Goal: Use online tool/utility

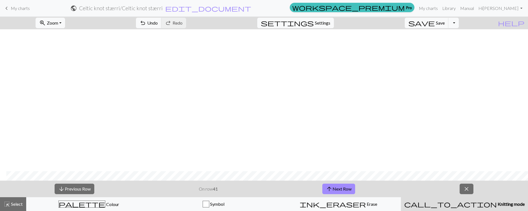
scroll to position [142, 6]
click at [345, 189] on button "arrow_upward Next Row" at bounding box center [339, 188] width 33 height 10
click at [349, 189] on button "arrow_upward Next Row" at bounding box center [339, 188] width 33 height 10
click at [348, 188] on button "arrow_upward Next Row" at bounding box center [339, 188] width 33 height 10
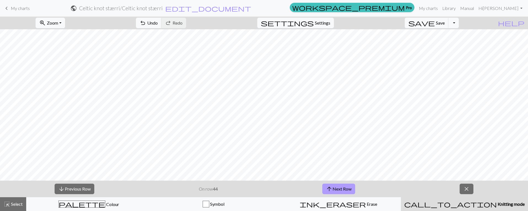
click at [343, 189] on button "arrow_upward Next Row" at bounding box center [339, 188] width 33 height 10
click at [345, 191] on button "arrow_upward Next Row" at bounding box center [339, 188] width 33 height 10
click at [337, 188] on button "arrow_upward Next Row" at bounding box center [339, 188] width 33 height 10
click at [345, 188] on button "arrow_upward Next Row" at bounding box center [339, 188] width 33 height 10
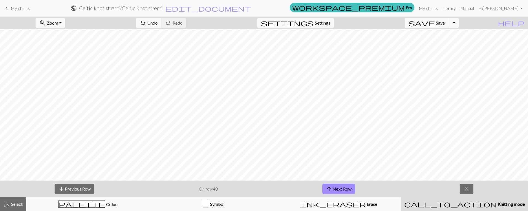
scroll to position [82, 6]
click at [337, 190] on button "arrow_upward Next Row" at bounding box center [339, 188] width 33 height 10
click at [348, 191] on button "arrow_upward Next Row" at bounding box center [339, 188] width 33 height 10
click at [343, 189] on button "arrow_upward Next Row" at bounding box center [339, 188] width 33 height 10
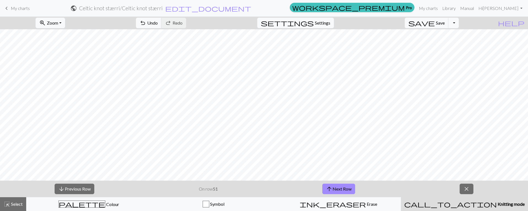
scroll to position [57, 6]
click at [467, 187] on span "close" at bounding box center [466, 189] width 7 height 8
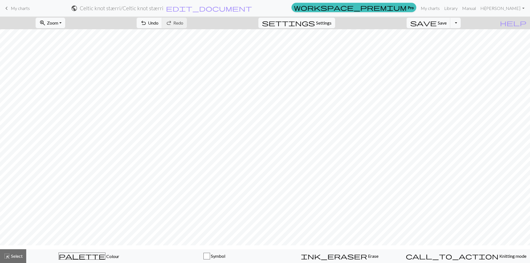
scroll to position [2, 6]
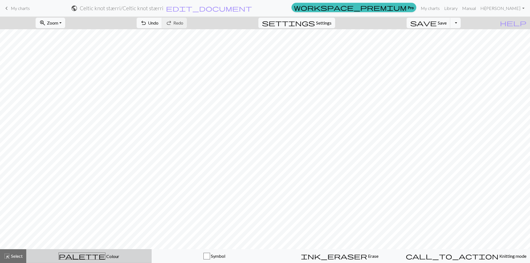
click at [105, 210] on span "Colour" at bounding box center [112, 256] width 14 height 5
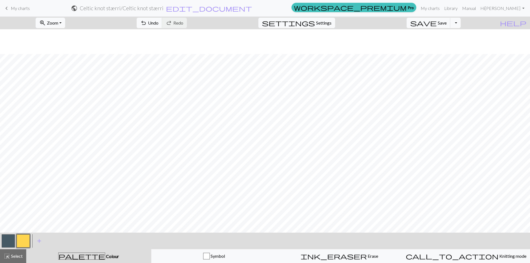
scroll to position [30, 6]
click at [25, 210] on button "button" at bounding box center [23, 240] width 13 height 13
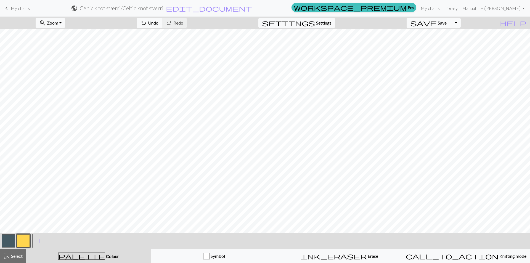
click at [7, 210] on button "button" at bounding box center [8, 240] width 13 height 13
click at [26, 210] on button "button" at bounding box center [23, 240] width 13 height 13
click at [324, 210] on div "ink_eraser Erase Erase" at bounding box center [339, 256] width 118 height 7
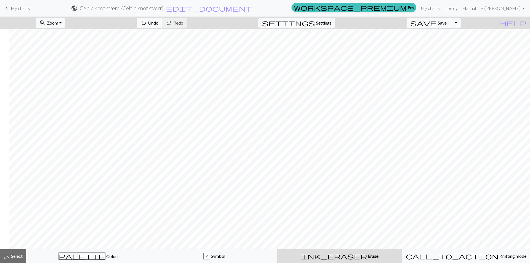
scroll to position [2, 117]
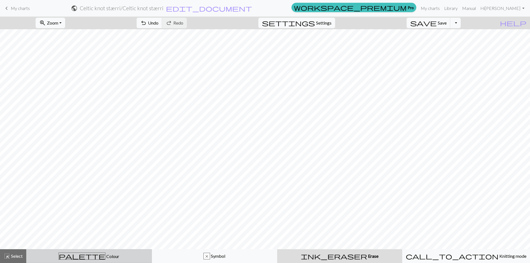
click at [77, 210] on div "palette Colour Colour" at bounding box center [89, 255] width 118 height 7
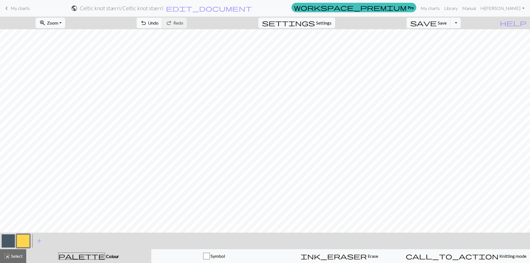
click at [27, 210] on button "button" at bounding box center [23, 240] width 13 height 13
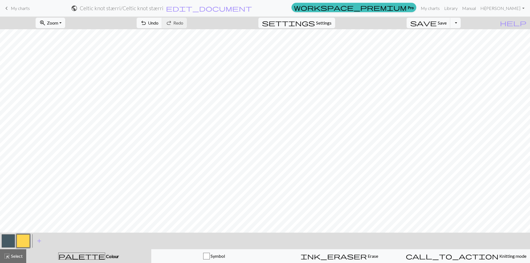
click at [6, 210] on button "button" at bounding box center [8, 240] width 13 height 13
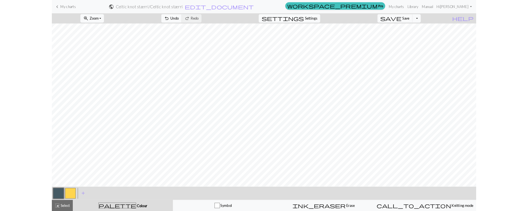
scroll to position [30, 7]
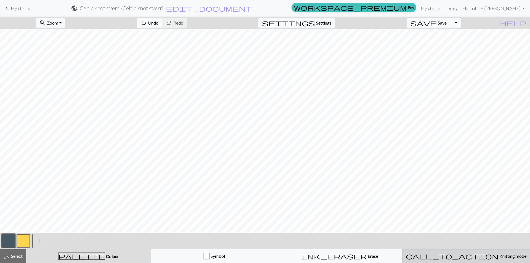
click at [451, 210] on span "call_to_action" at bounding box center [452, 256] width 93 height 8
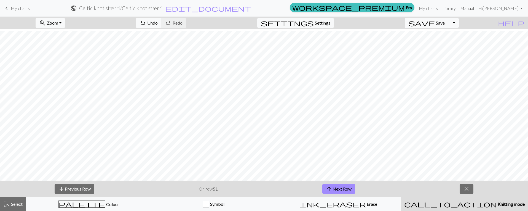
scroll to position [57, 7]
click at [342, 188] on button "arrow_upward Next Row" at bounding box center [339, 188] width 33 height 10
click at [383, 188] on div "arrow_downward Previous Row On row 52 arrow_upward Next Row close" at bounding box center [264, 188] width 528 height 17
click at [343, 189] on button "arrow_upward Next Row" at bounding box center [339, 188] width 33 height 10
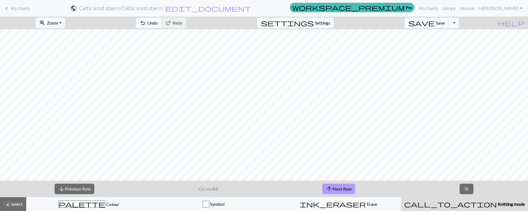
click at [338, 190] on button "arrow_upward Next Row" at bounding box center [339, 188] width 33 height 10
click at [350, 190] on button "arrow_upward Next Row" at bounding box center [339, 188] width 33 height 10
click at [342, 188] on button "arrow_upward Next Row" at bounding box center [339, 188] width 33 height 10
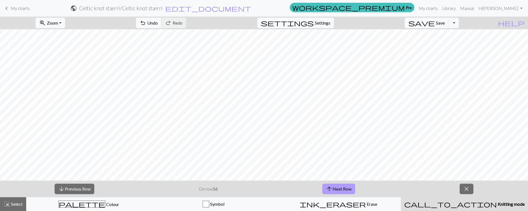
click at [337, 189] on button "arrow_upward Next Row" at bounding box center [339, 188] width 33 height 10
click at [348, 189] on button "arrow_upward Next Row" at bounding box center [339, 188] width 33 height 10
click at [338, 188] on button "arrow_upward Next Row" at bounding box center [339, 188] width 33 height 10
click at [377, 187] on div "arrow_downward Previous Row On row 59 arrow_upward Next Row close" at bounding box center [264, 188] width 528 height 17
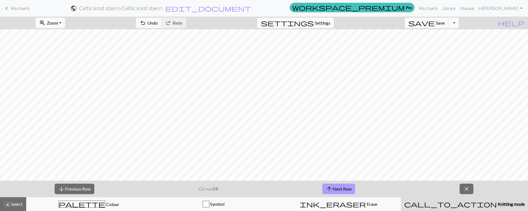
click at [344, 188] on button "arrow_upward Next Row" at bounding box center [339, 188] width 33 height 10
click at [347, 190] on button "arrow_upward Next Row" at bounding box center [339, 188] width 33 height 10
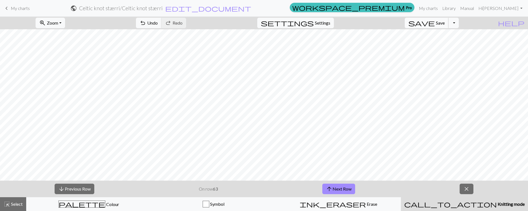
click at [445, 22] on span "Save" at bounding box center [440, 22] width 9 height 5
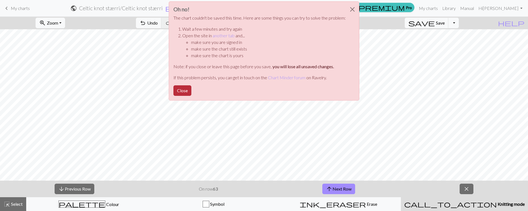
click at [182, 89] on button "Close" at bounding box center [183, 90] width 18 height 10
